Goal: Transaction & Acquisition: Purchase product/service

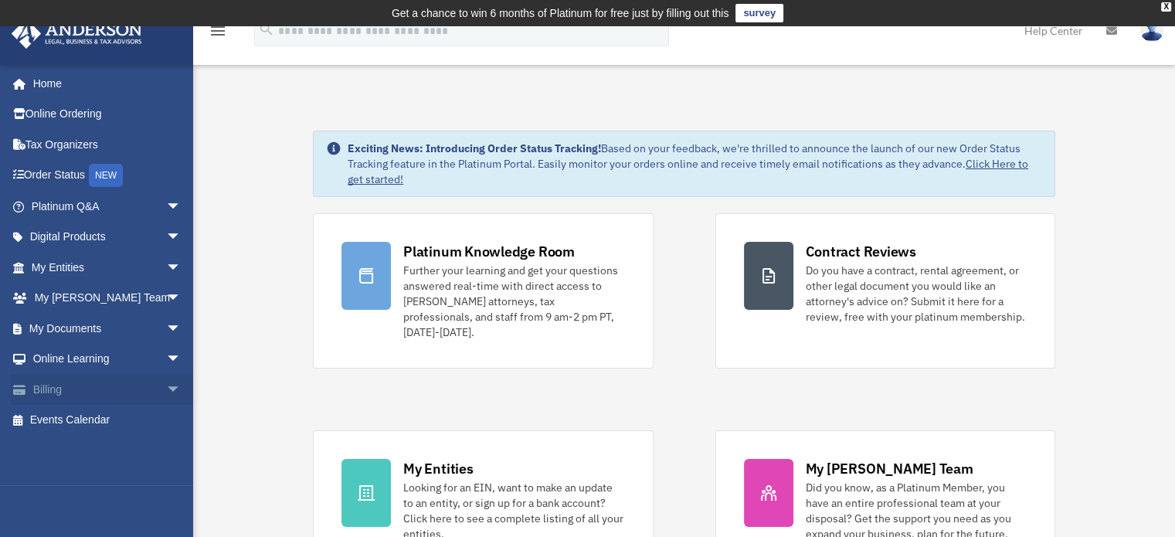
click at [166, 382] on span "arrow_drop_down" at bounding box center [181, 390] width 31 height 32
click at [110, 420] on link "$ Open Invoices" at bounding box center [113, 421] width 183 height 32
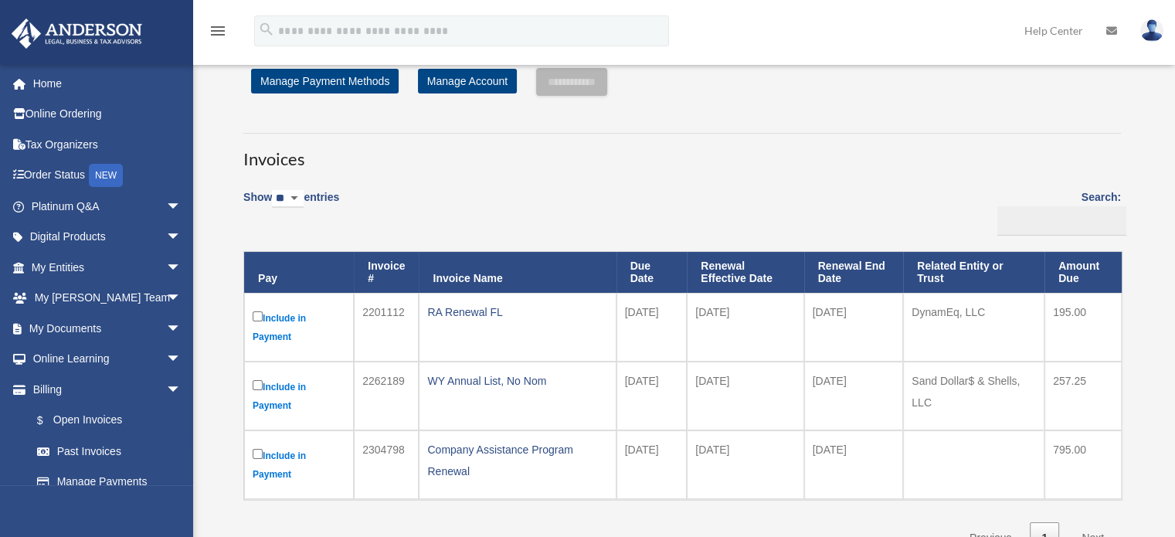
scroll to position [77, 0]
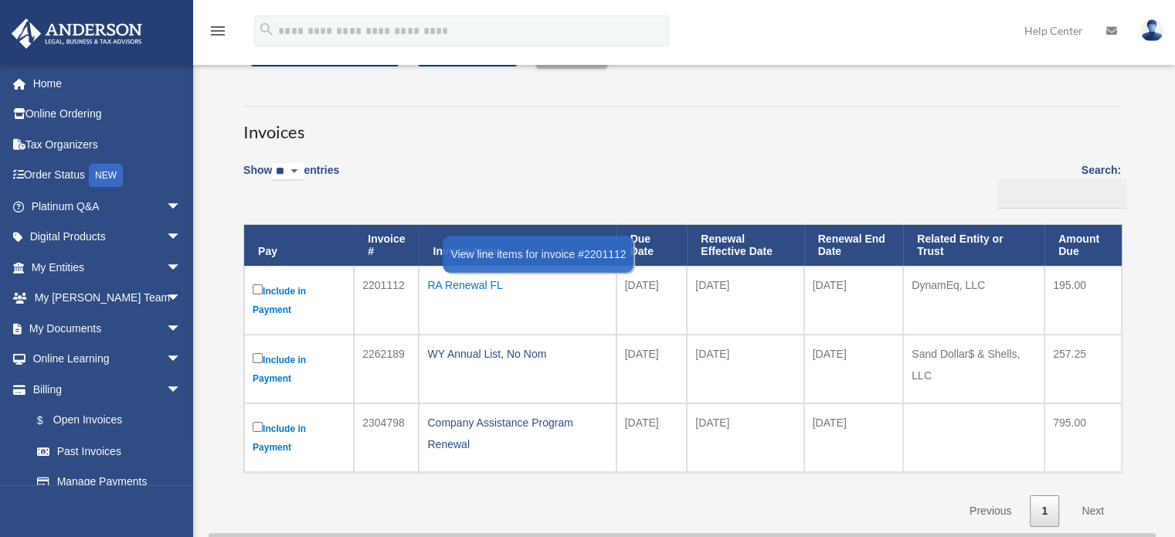
click at [470, 292] on div "RA Renewal FL" at bounding box center [517, 285] width 180 height 22
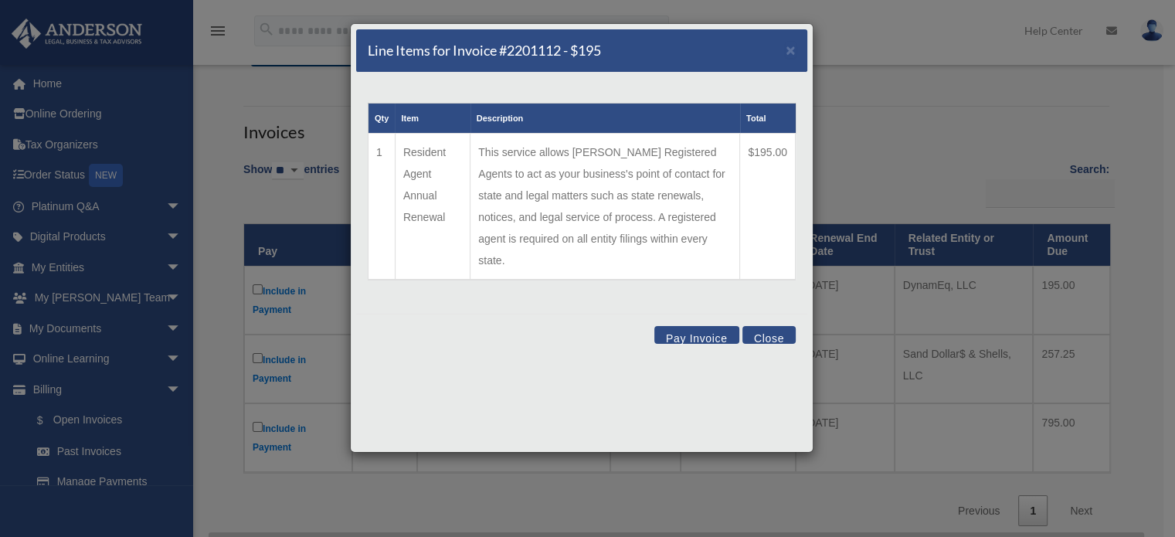
click at [774, 326] on button "Close" at bounding box center [768, 335] width 53 height 18
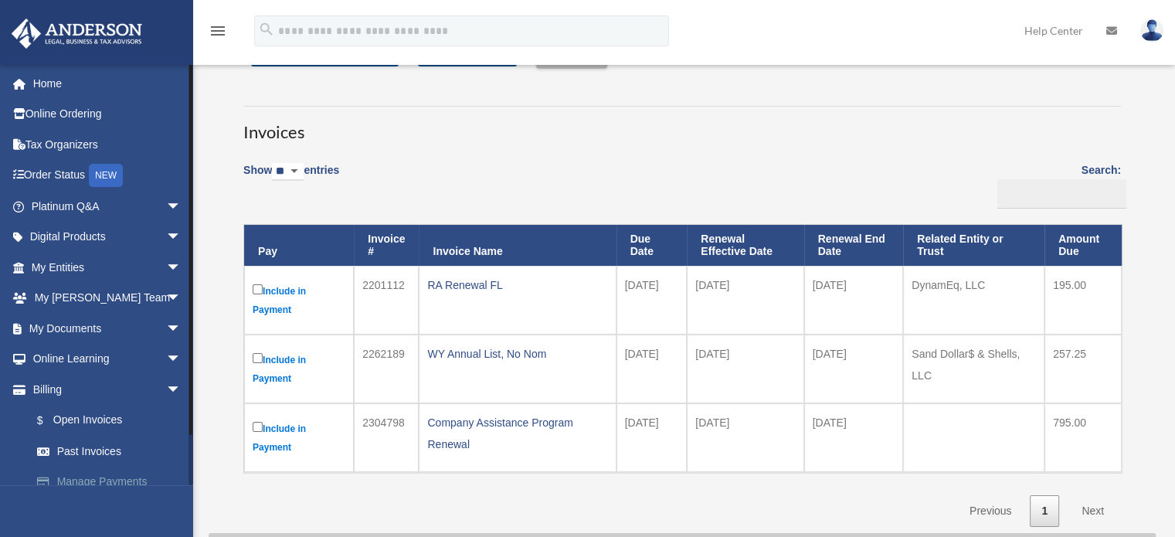
click at [87, 478] on link "Manage Payments" at bounding box center [113, 482] width 183 height 31
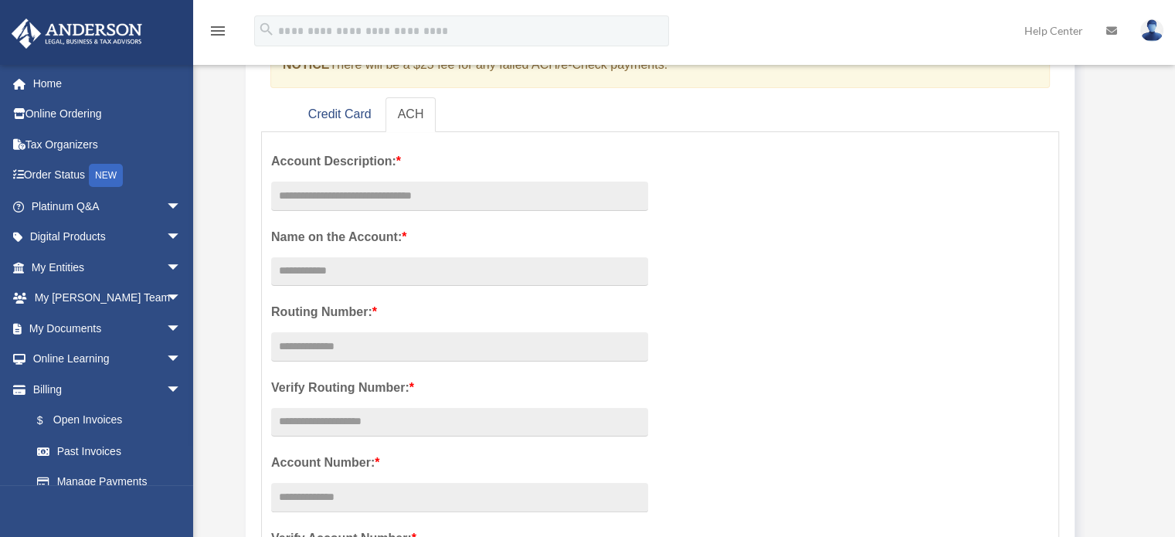
scroll to position [155, 0]
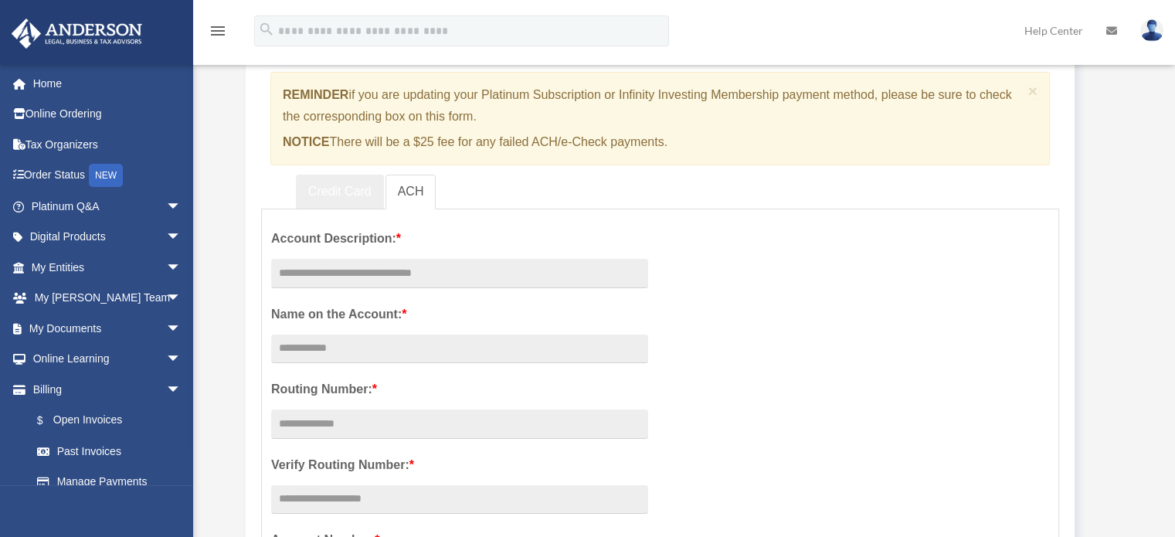
click at [331, 190] on link "Credit Card" at bounding box center [340, 192] width 88 height 35
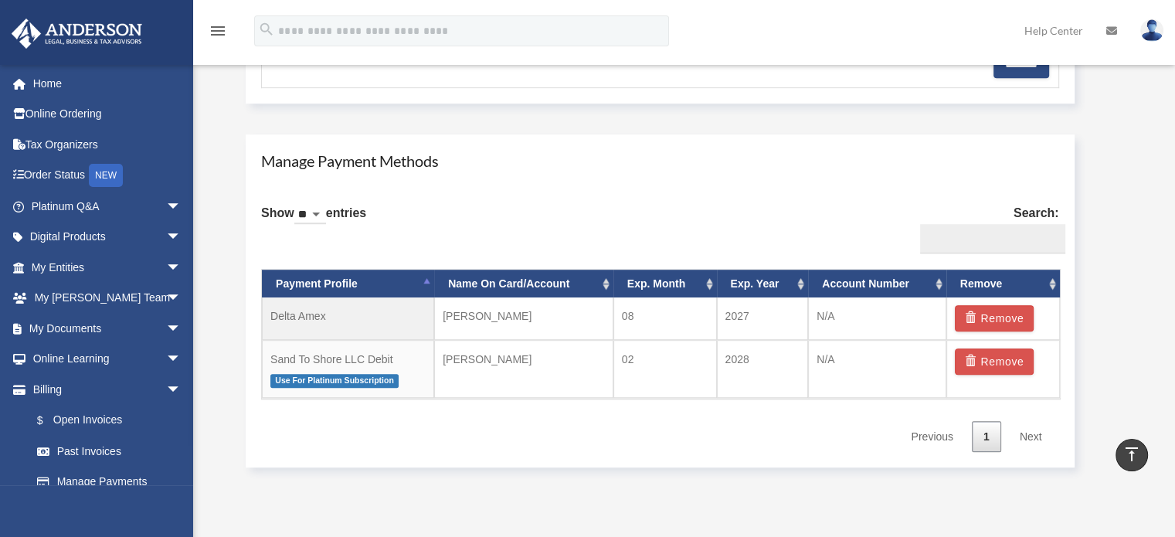
scroll to position [850, 0]
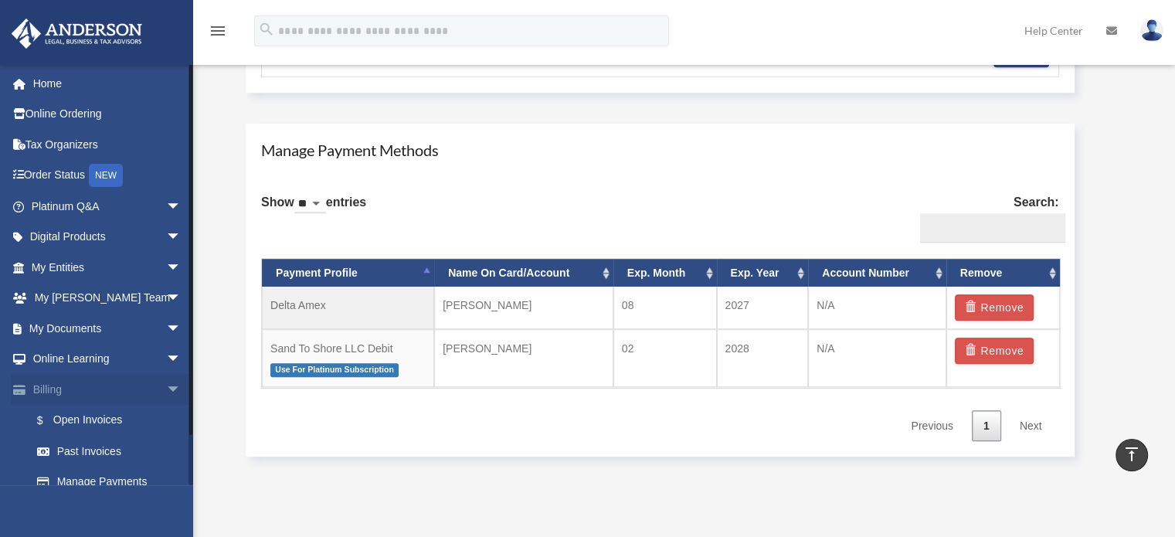
click at [104, 386] on link "Billing arrow_drop_down" at bounding box center [108, 389] width 194 height 31
click at [105, 419] on link "$ Open Invoices" at bounding box center [113, 421] width 183 height 32
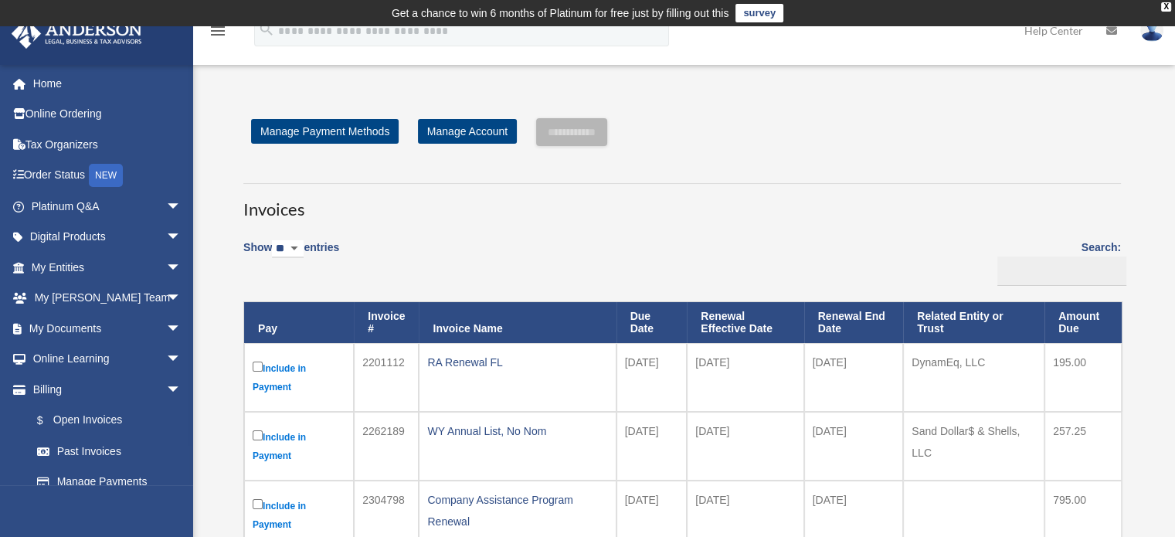
click at [284, 366] on label "Include in Payment" at bounding box center [299, 377] width 93 height 38
click at [464, 130] on link "Manage Account" at bounding box center [467, 131] width 99 height 25
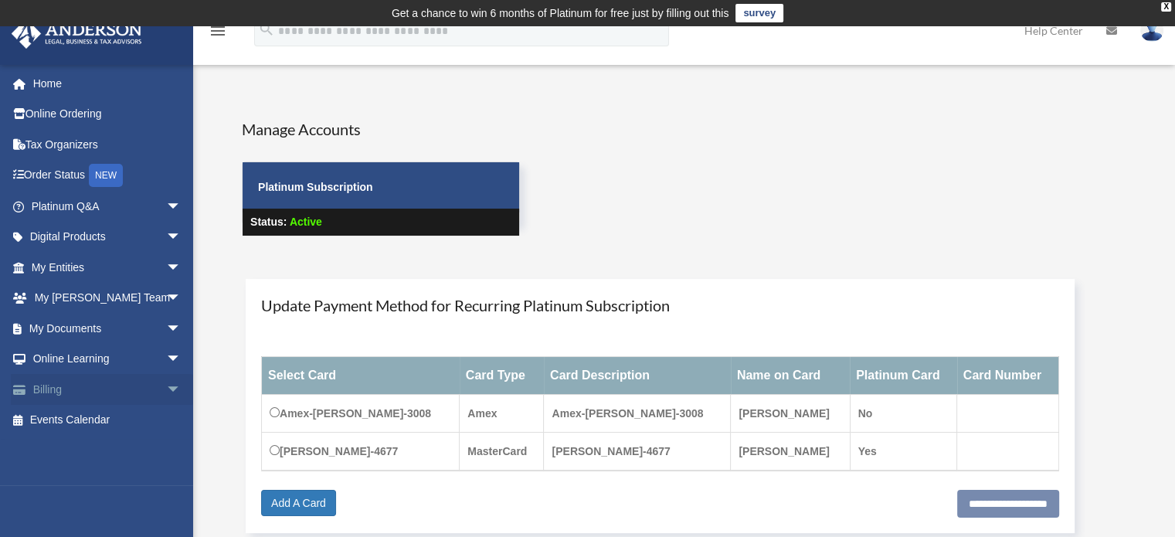
click at [102, 389] on link "Billing arrow_drop_down" at bounding box center [108, 389] width 194 height 31
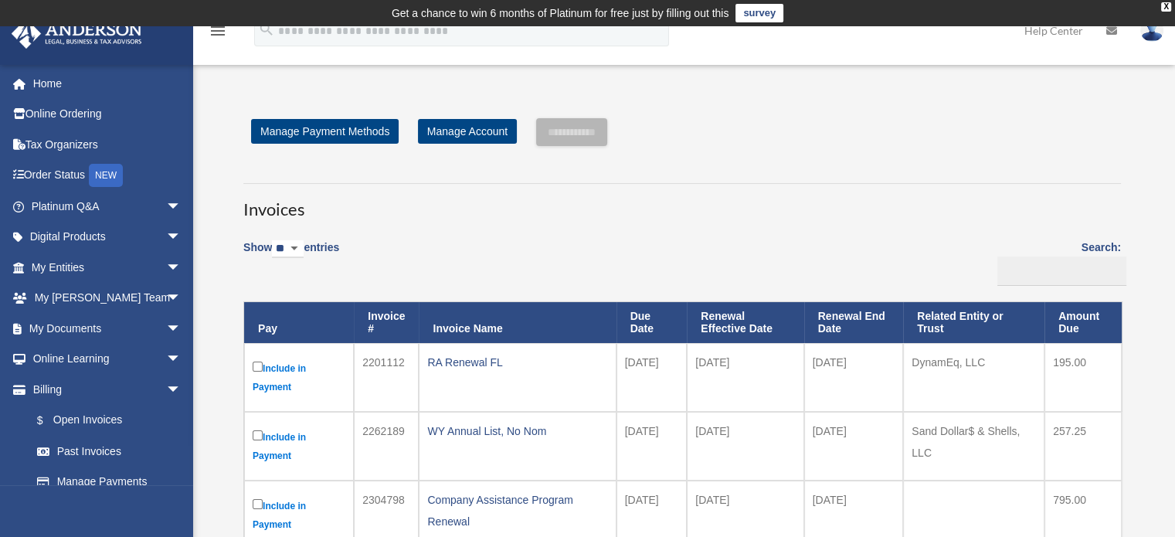
click at [294, 366] on label "Include in Payment" at bounding box center [299, 377] width 93 height 38
click at [606, 132] on input "**********" at bounding box center [571, 132] width 71 height 28
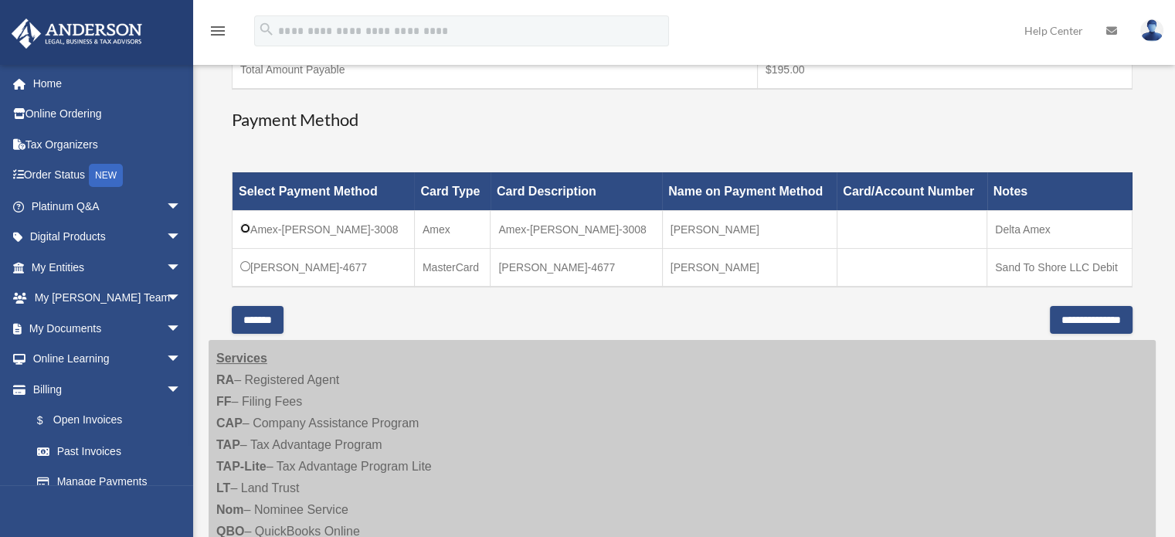
scroll to position [386, 0]
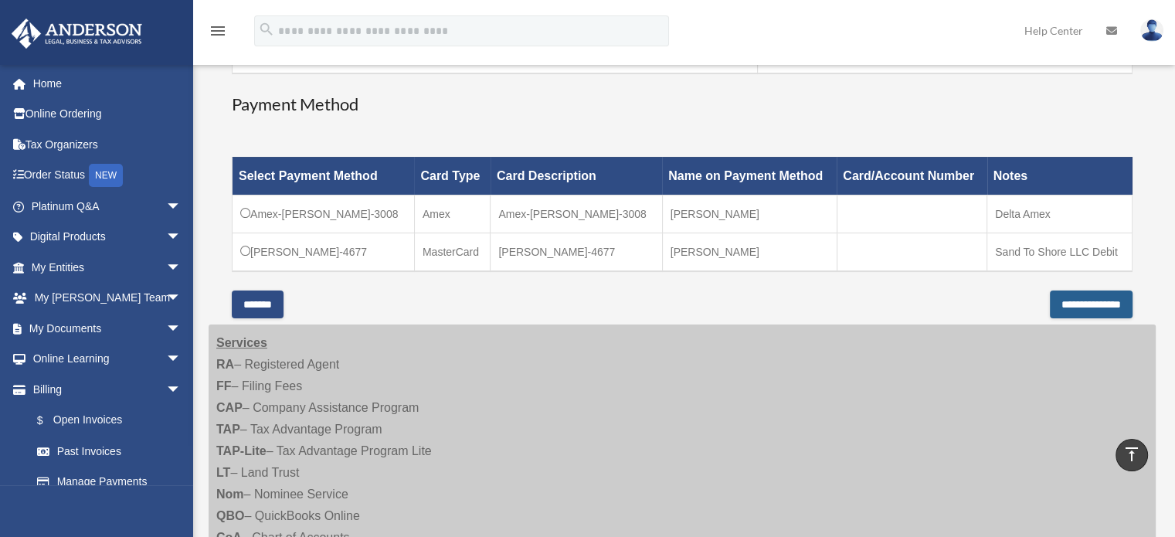
click at [1052, 297] on input "**********" at bounding box center [1091, 305] width 83 height 28
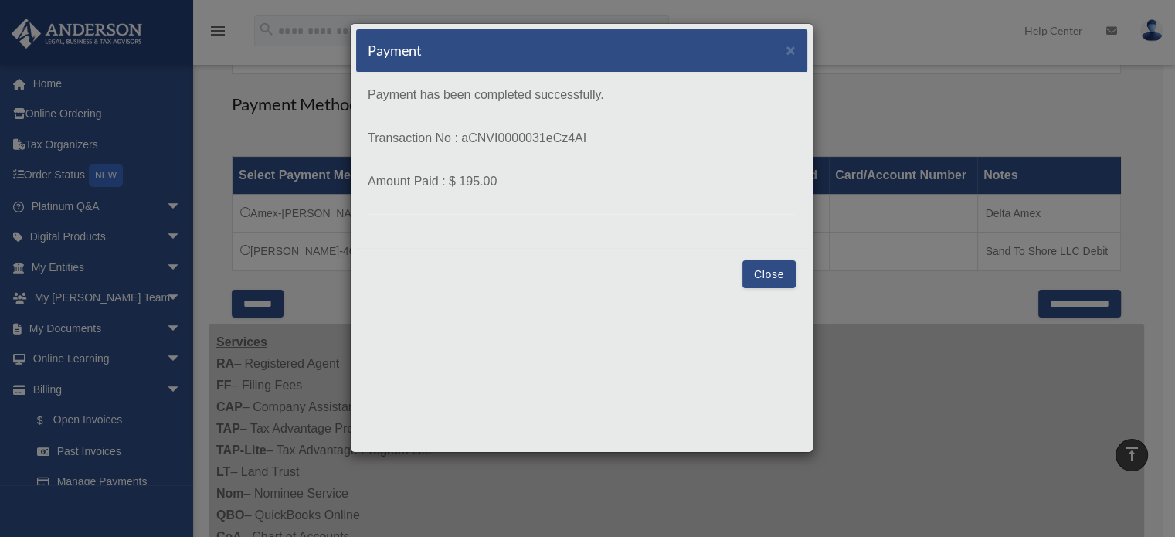
click at [773, 271] on button "Close" at bounding box center [768, 274] width 53 height 28
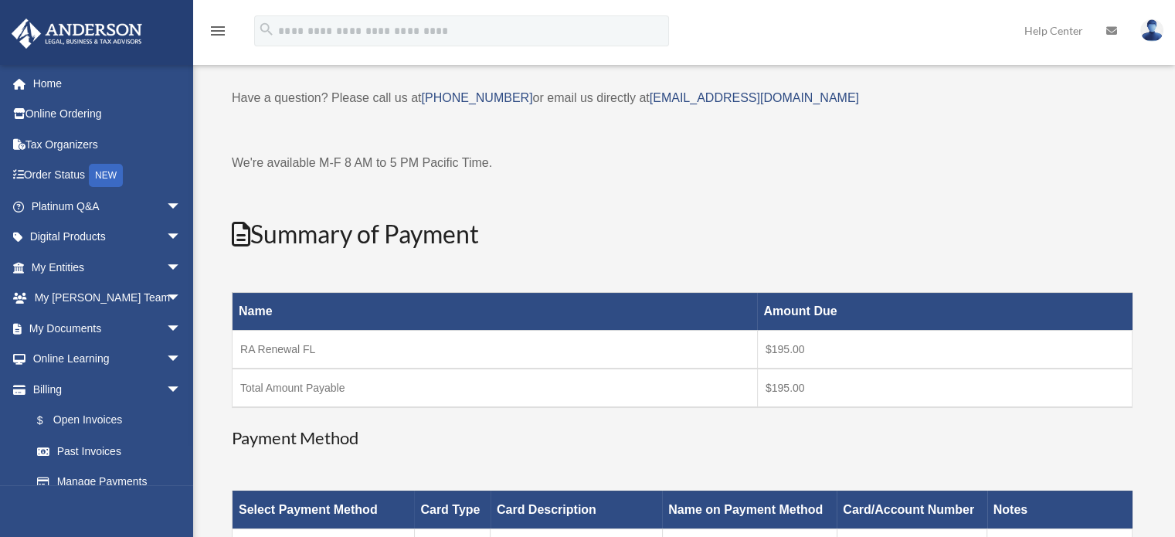
scroll to position [0, 0]
